Goal: Use online tool/utility: Utilize a website feature to perform a specific function

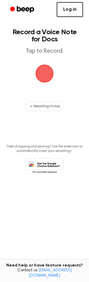
click at [72, 10] on link "Log in" at bounding box center [70, 9] width 27 height 15
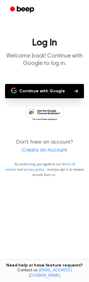
click at [50, 85] on button "Continue with Google" at bounding box center [44, 91] width 79 height 14
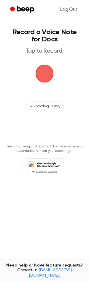
click at [48, 71] on span "button" at bounding box center [44, 73] width 17 height 17
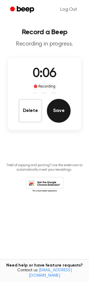
click at [59, 114] on button "Save" at bounding box center [59, 111] width 24 height 24
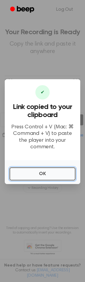
click at [31, 173] on button "OK" at bounding box center [43, 174] width 66 height 13
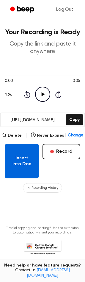
click at [22, 166] on button "Insert into Doc" at bounding box center [22, 161] width 34 height 35
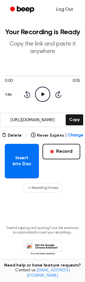
click at [68, 6] on link "Log Out" at bounding box center [64, 9] width 29 height 14
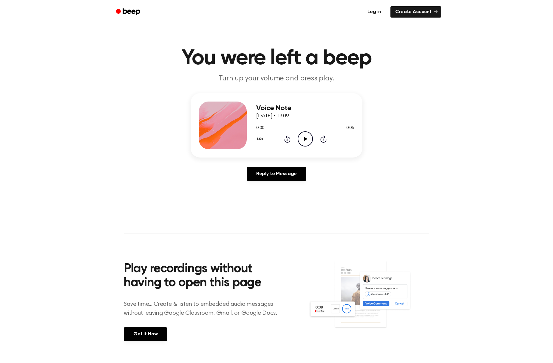
click at [306, 136] on icon "Play Audio" at bounding box center [304, 138] width 15 height 15
